Goal: Find specific page/section: Find specific page/section

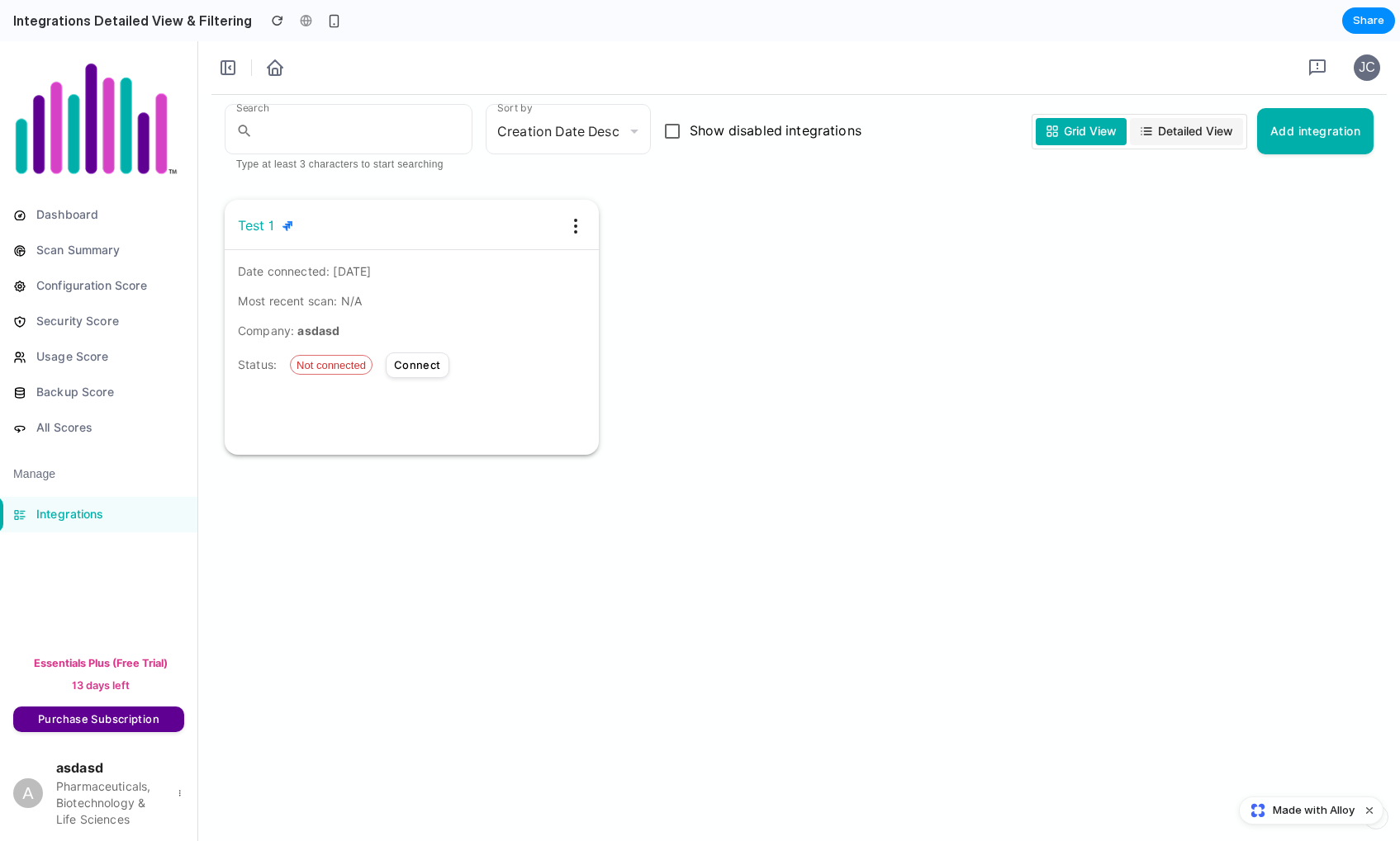
click at [1174, 129] on span "Detailed View" at bounding box center [1196, 131] width 75 height 17
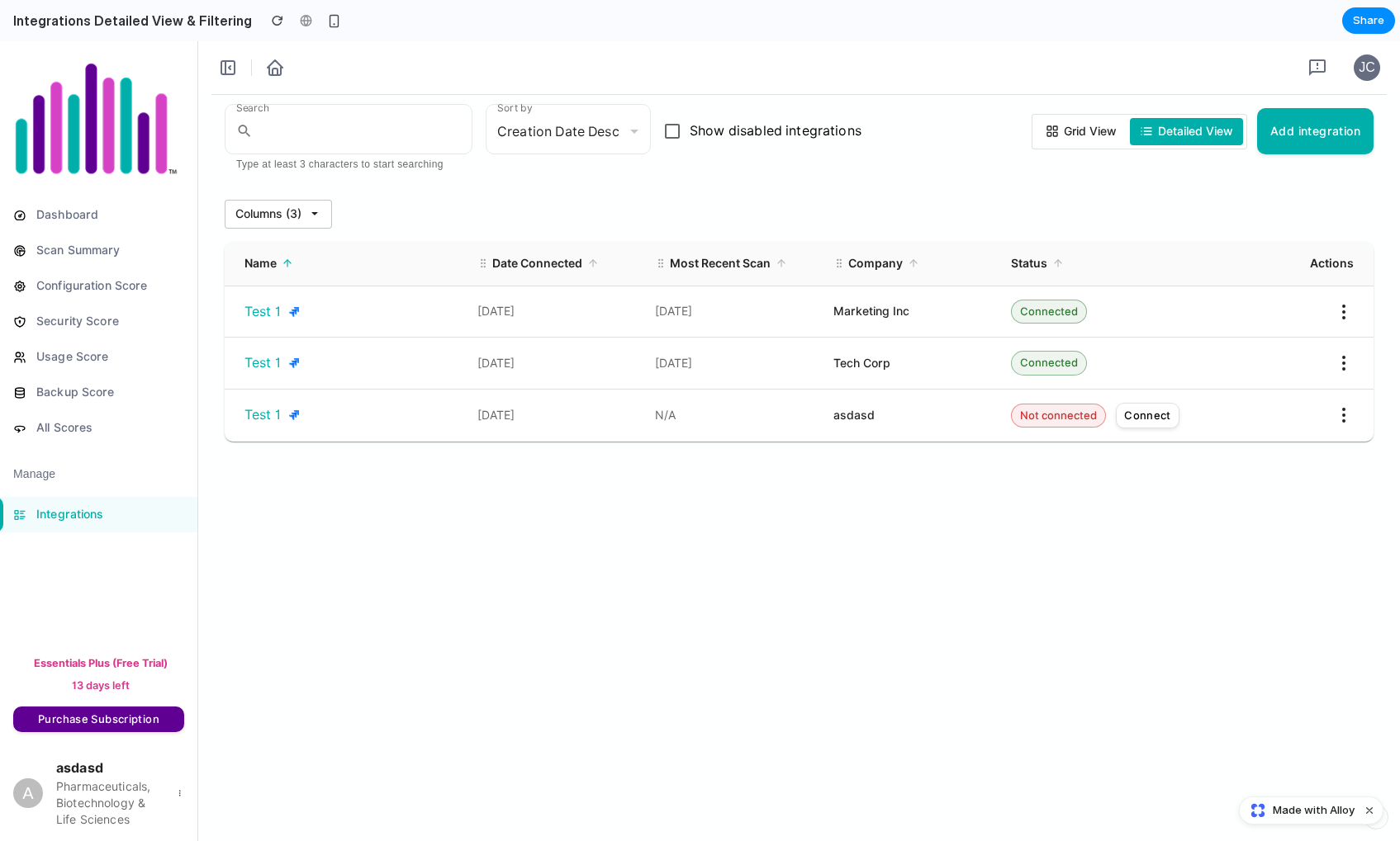
click at [1034, 318] on div "Connected" at bounding box center [1049, 312] width 76 height 25
click at [874, 316] on div "Marketing Inc" at bounding box center [915, 311] width 164 height 17
drag, startPoint x: 888, startPoint y: 382, endPoint x: 935, endPoint y: 442, distance: 76.2
click at [904, 408] on div "Name Date Connected Most Recent Scan Company Status Actions To pick up a dragga…" at bounding box center [799, 341] width 1149 height 200
click at [929, 436] on div "Test 1 [DATE] N/A asdasd Not connected Connect" at bounding box center [799, 415] width 1149 height 52
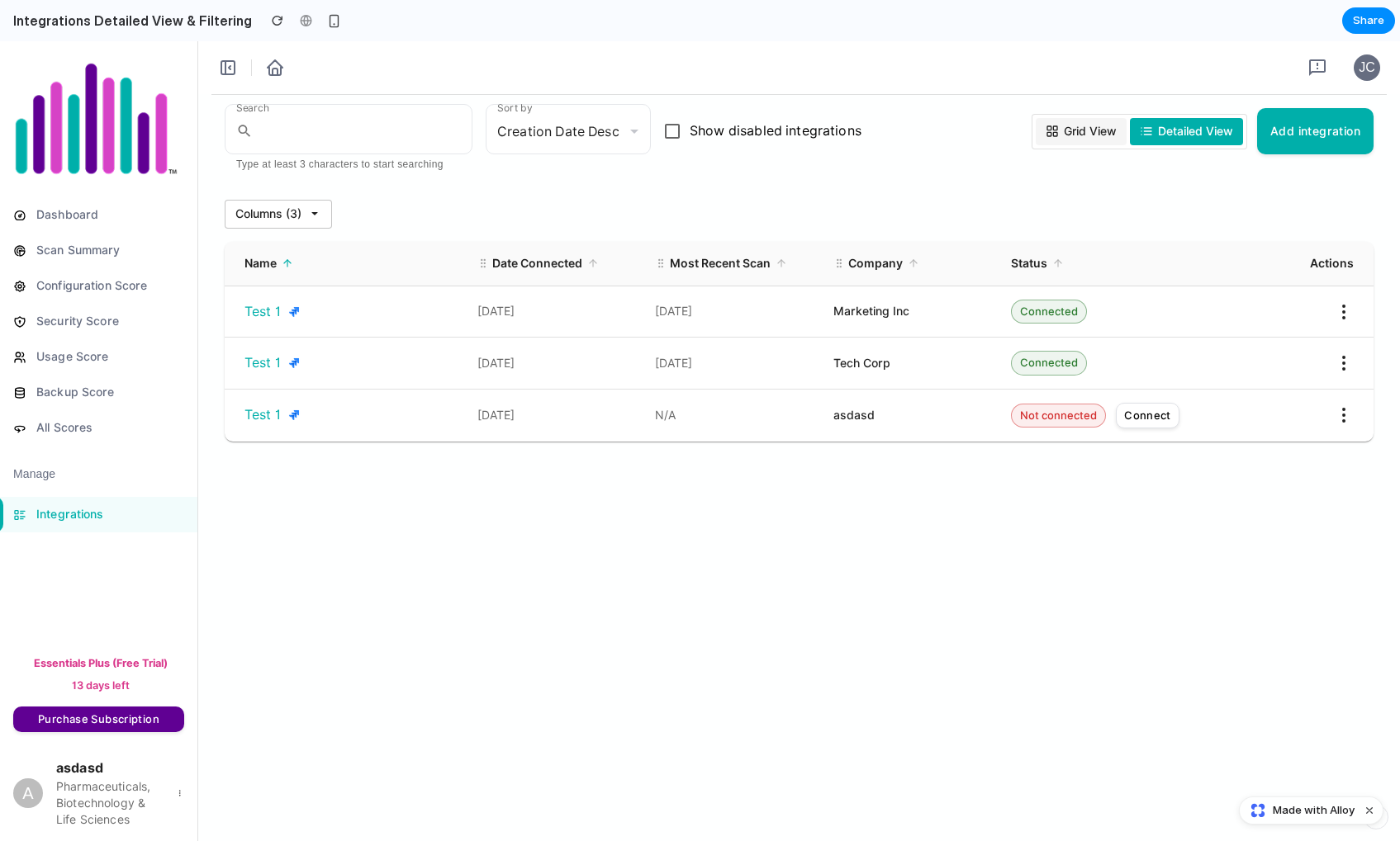
click at [1092, 133] on span "Grid View" at bounding box center [1091, 131] width 53 height 17
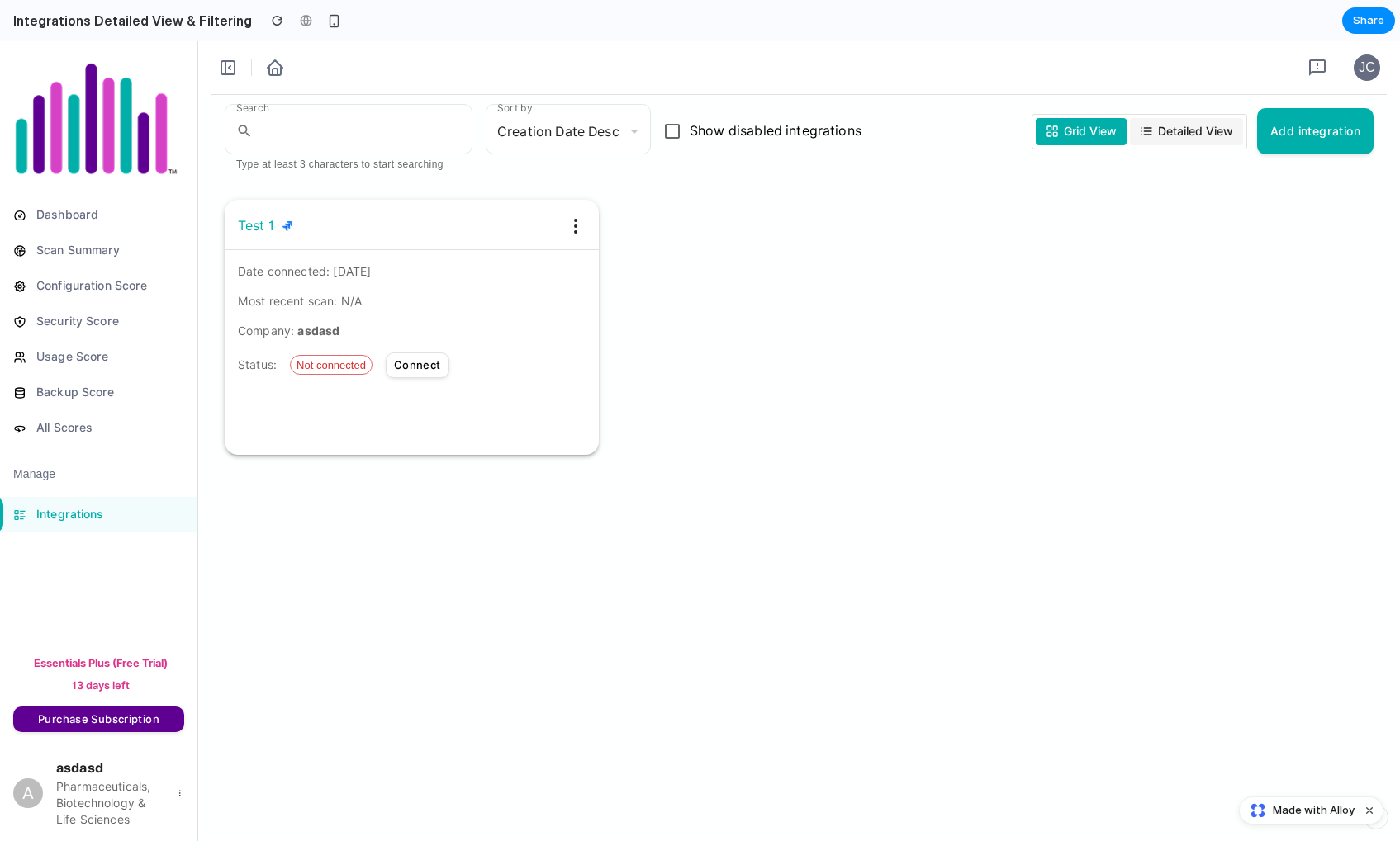
click at [1158, 137] on span "Detailed View" at bounding box center [1196, 131] width 75 height 17
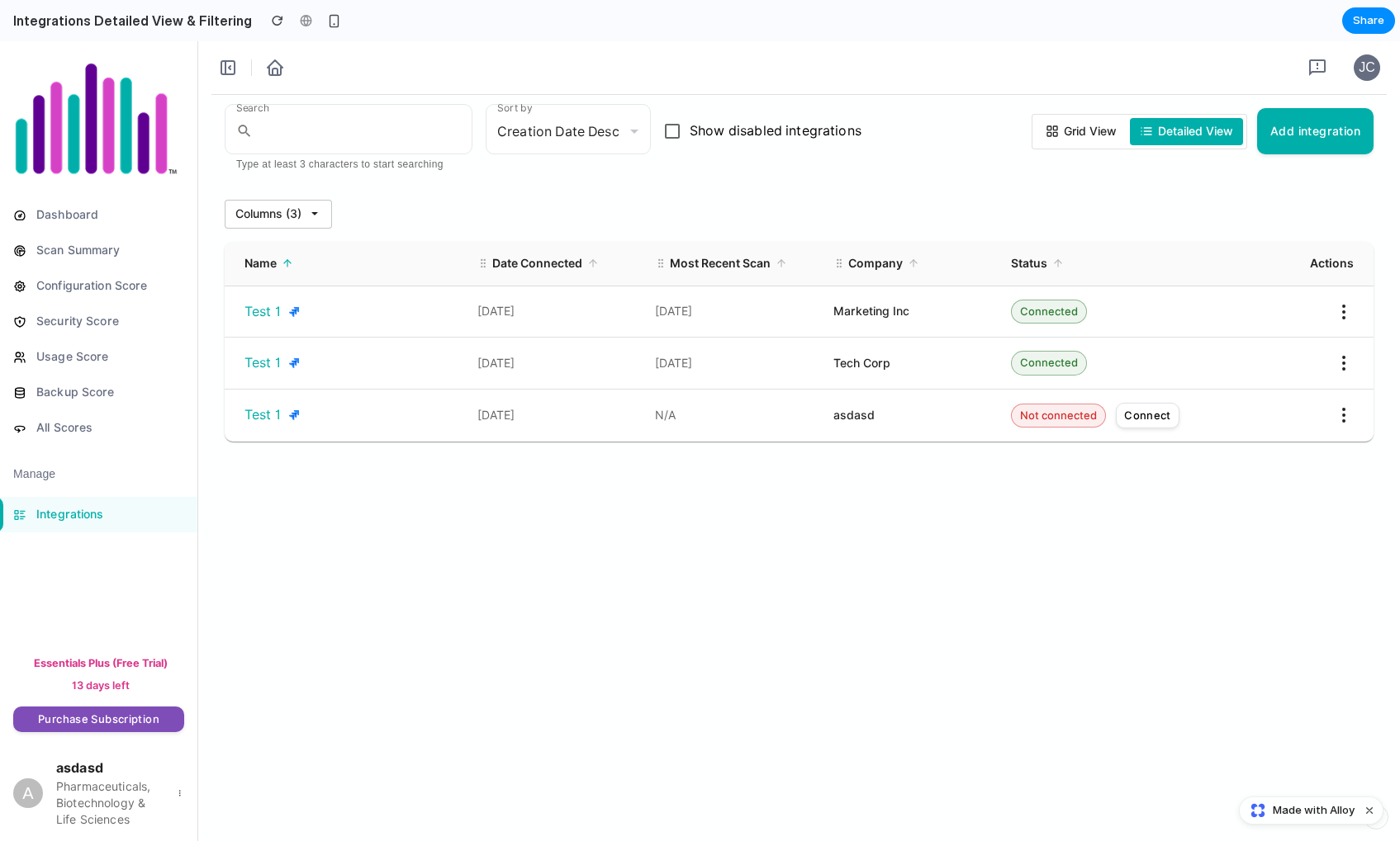
click at [131, 720] on button "Purchase Subscription" at bounding box center [98, 720] width 171 height 26
